Goal: Information Seeking & Learning: Learn about a topic

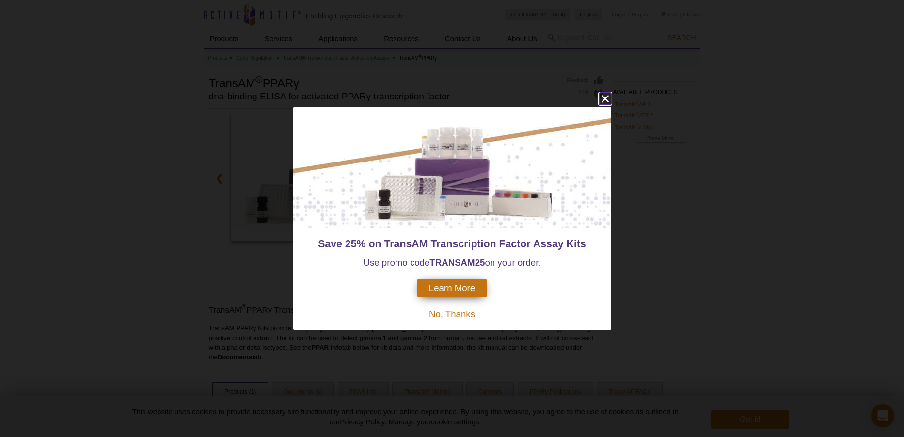
click at [608, 98] on icon "close" at bounding box center [605, 99] width 12 height 12
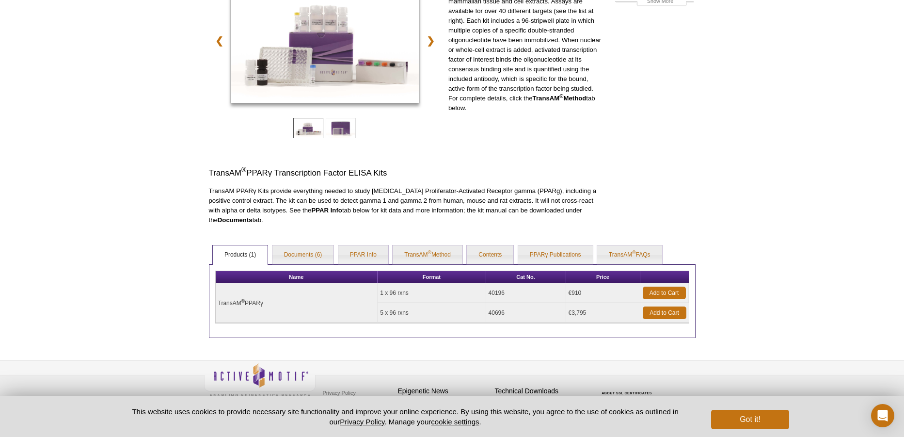
scroll to position [145, 0]
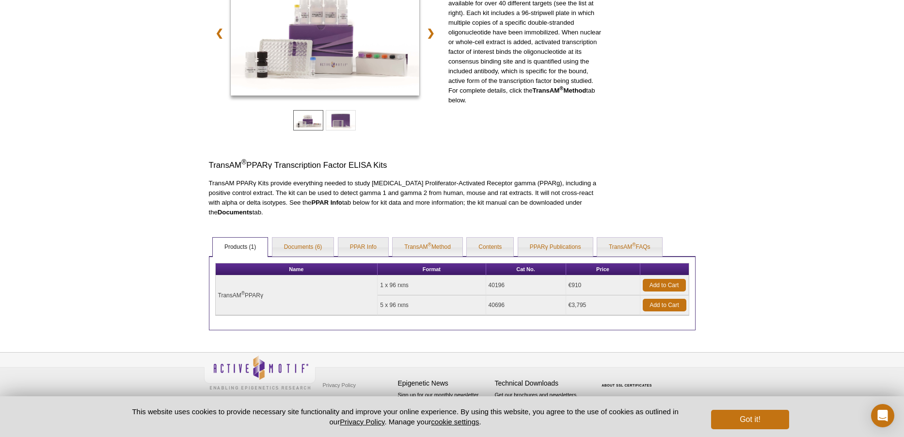
drag, startPoint x: 271, startPoint y: 296, endPoint x: 216, endPoint y: 300, distance: 55.5
click at [216, 300] on td "TransAM ® PPARγ" at bounding box center [297, 295] width 162 height 40
copy td "TransAM ® PPARγ"
drag, startPoint x: 414, startPoint y: 284, endPoint x: 380, endPoint y: 287, distance: 33.6
click at [380, 287] on td "1 x 96 rxns" at bounding box center [431, 285] width 108 height 20
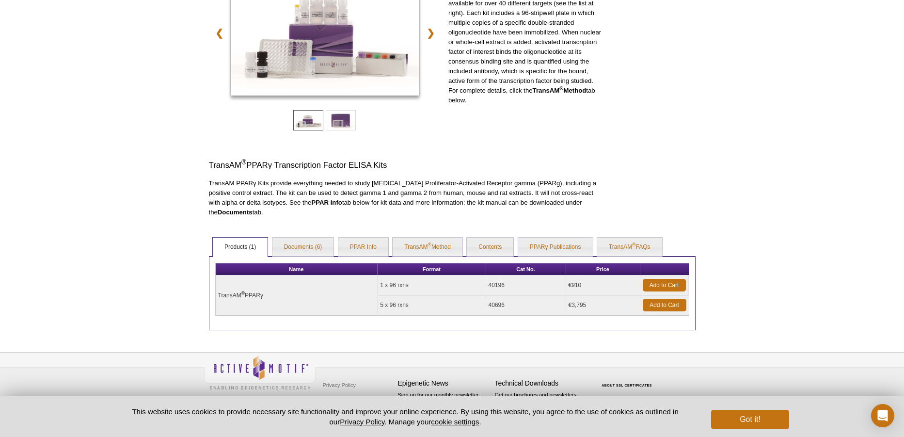
drag, startPoint x: 587, startPoint y: 285, endPoint x: 565, endPoint y: 289, distance: 21.7
click at [565, 289] on tr "TransAM ® PPARγ 1 x 96 rxns 40196 €910 Add to Cart" at bounding box center [452, 285] width 473 height 20
copy tr "€910"
click at [414, 306] on td "5 x 96 rxns" at bounding box center [431, 305] width 108 height 20
drag, startPoint x: 505, startPoint y: 284, endPoint x: 488, endPoint y: 287, distance: 17.2
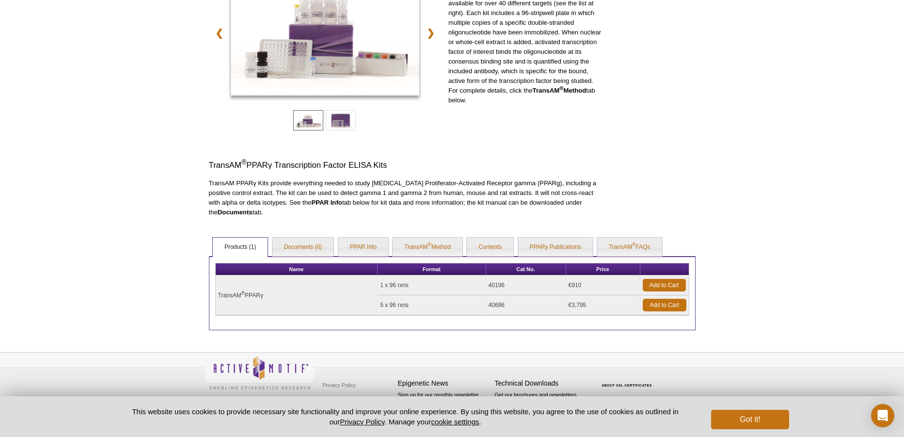
click at [488, 287] on td "40196" at bounding box center [526, 285] width 80 height 20
copy td "40196"
drag, startPoint x: 590, startPoint y: 306, endPoint x: 571, endPoint y: 306, distance: 18.9
click at [571, 306] on td "€3,795" at bounding box center [603, 305] width 74 height 20
copy td "3,795"
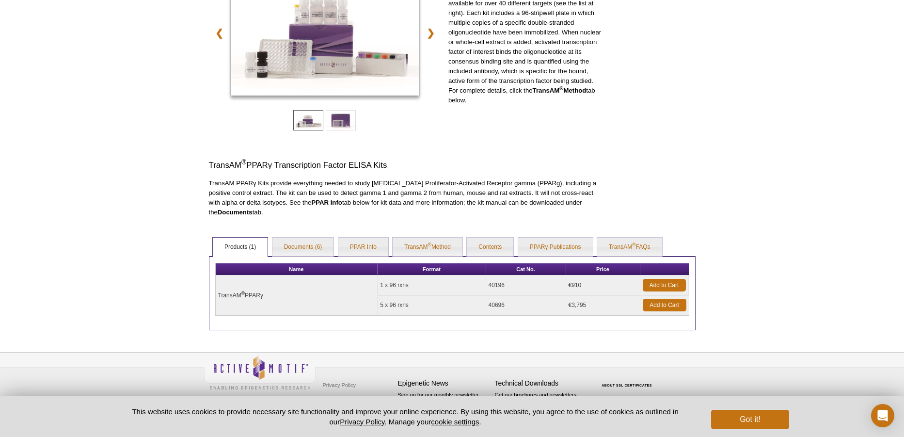
click at [499, 306] on td "40696" at bounding box center [526, 305] width 80 height 20
copy td "40696"
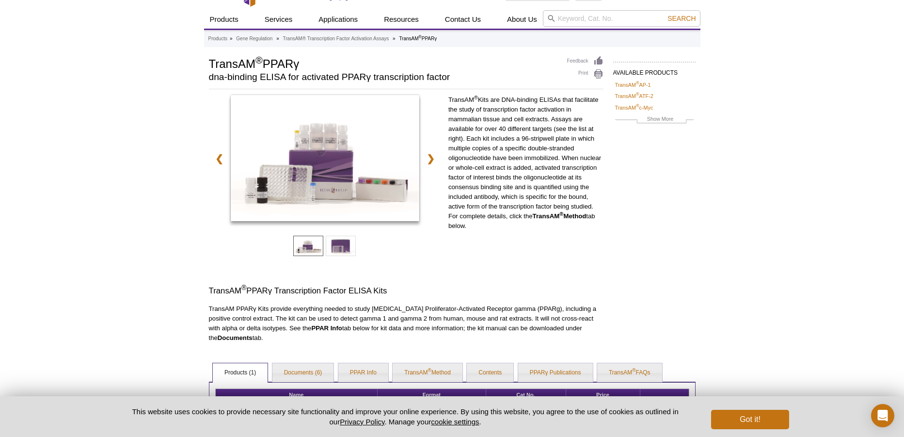
scroll to position [0, 0]
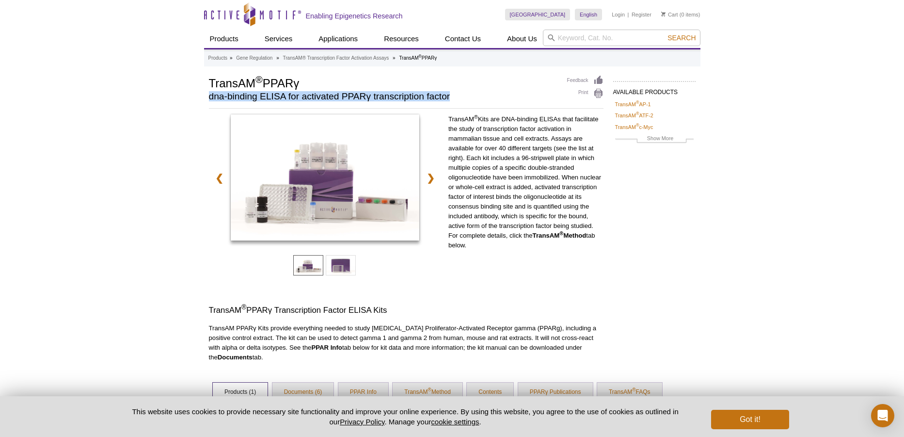
drag, startPoint x: 209, startPoint y: 95, endPoint x: 452, endPoint y: 101, distance: 242.3
click at [452, 101] on div "TransAM ® PPARγ dna-binding ELISA for activated PPARγ transcription factor" at bounding box center [383, 90] width 348 height 31
copy h2 "dna-binding ELISA for activated PPARγ transcription factor"
